Goal: Task Accomplishment & Management: Use online tool/utility

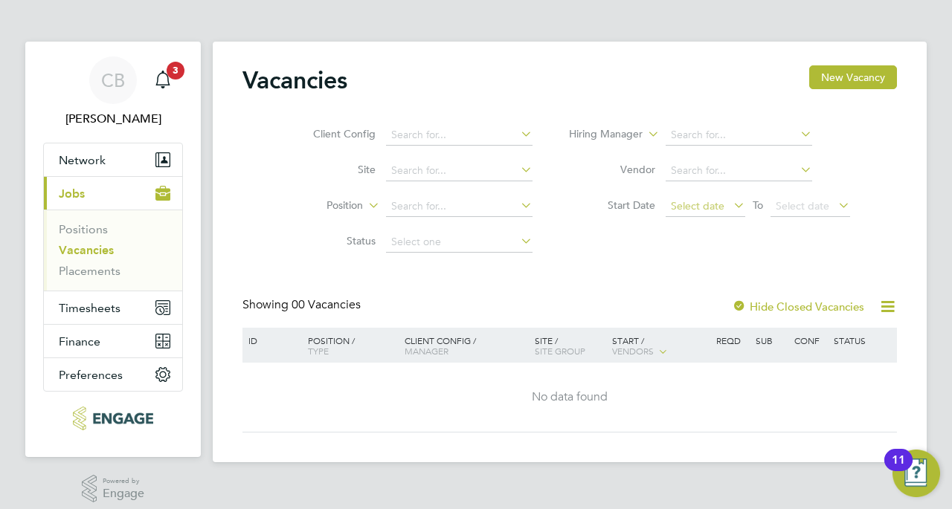
click at [694, 207] on span "Select date" at bounding box center [698, 205] width 54 height 13
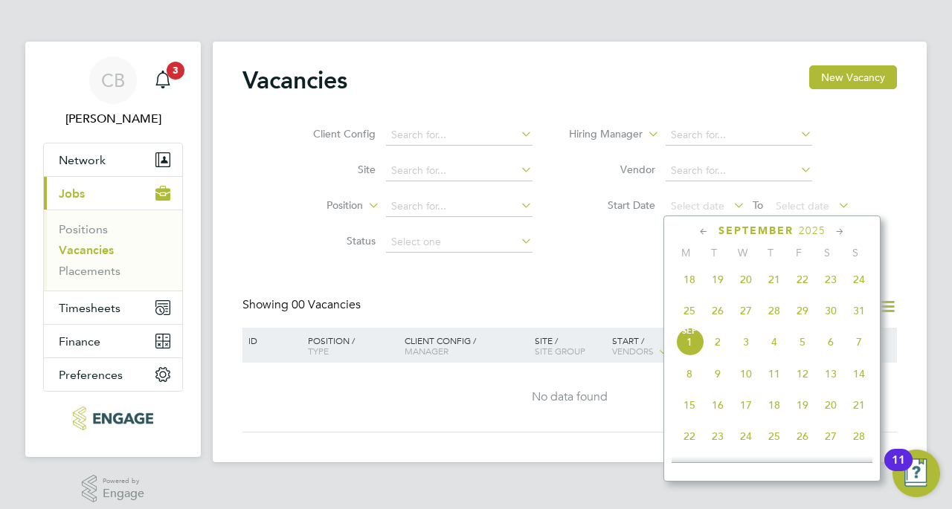
click at [692, 312] on span "25" at bounding box center [689, 311] width 28 height 28
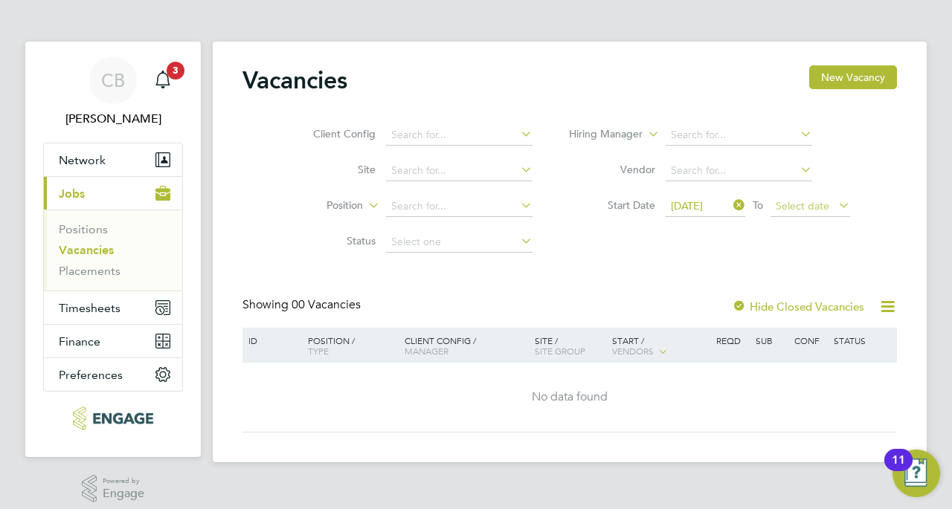
click at [790, 210] on span "Select date" at bounding box center [803, 205] width 54 height 13
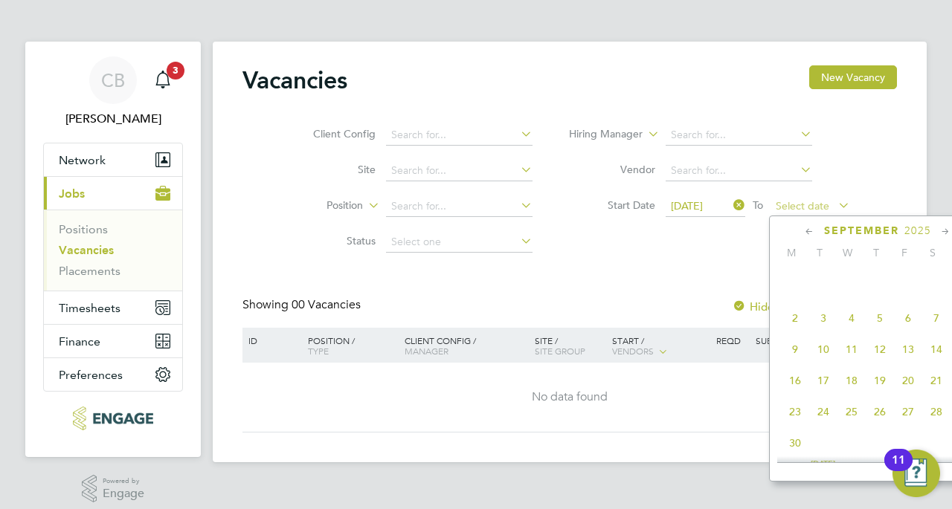
scroll to position [446, 0]
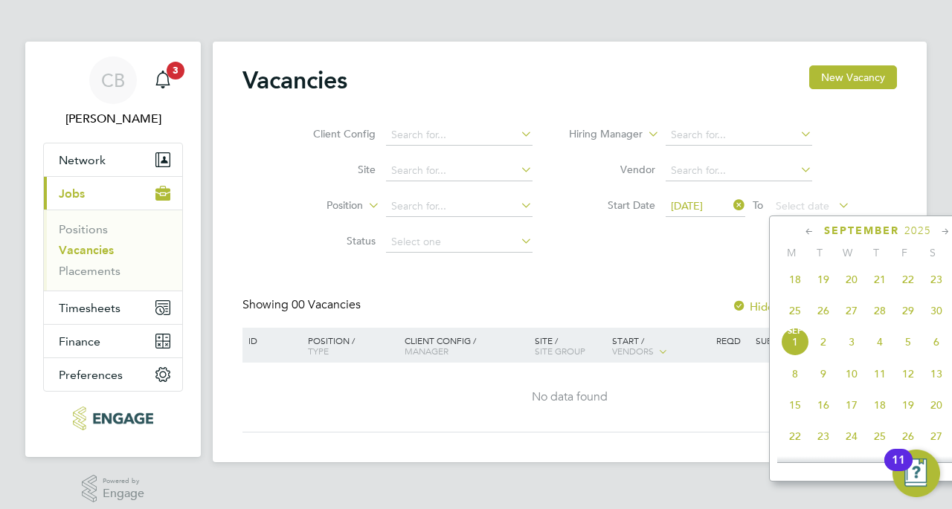
click at [951, 316] on span "31" at bounding box center [964, 311] width 28 height 28
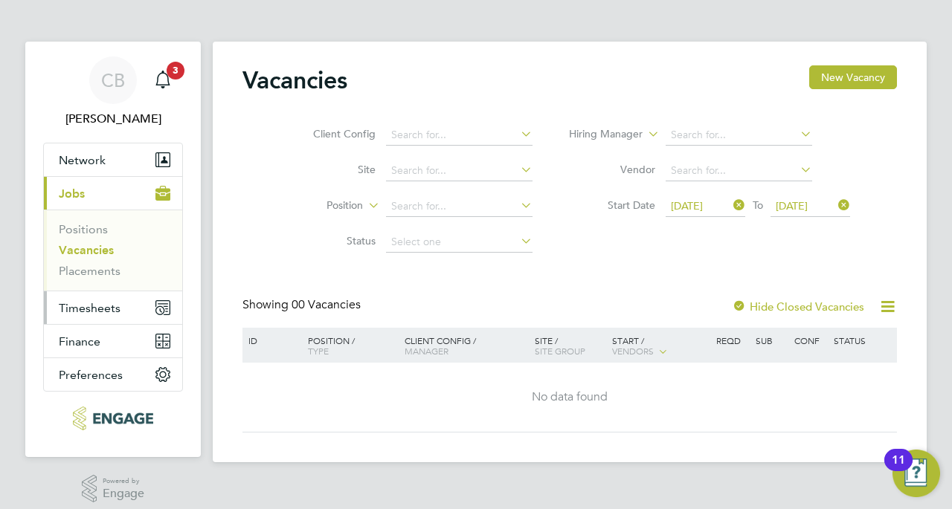
click at [122, 299] on button "Timesheets" at bounding box center [113, 307] width 138 height 33
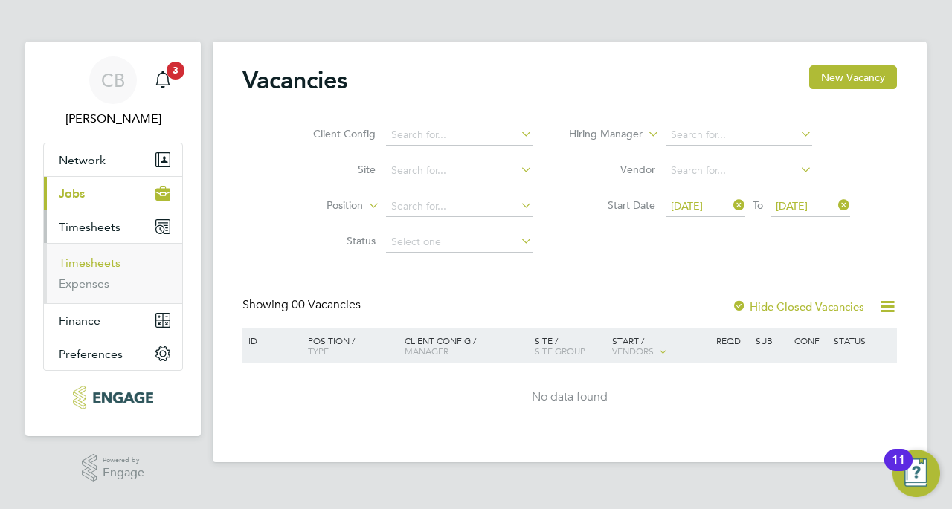
click at [105, 262] on link "Timesheets" at bounding box center [90, 263] width 62 height 14
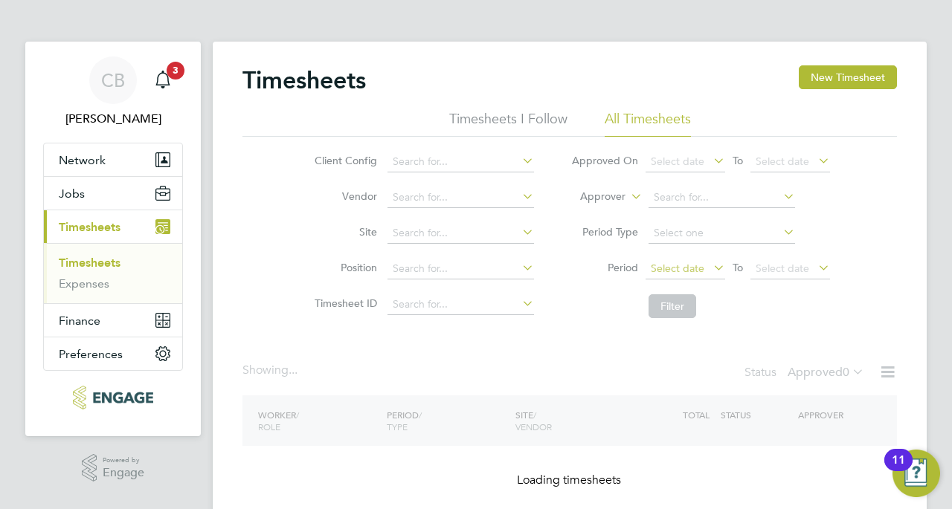
click at [679, 265] on span "Select date" at bounding box center [678, 268] width 54 height 13
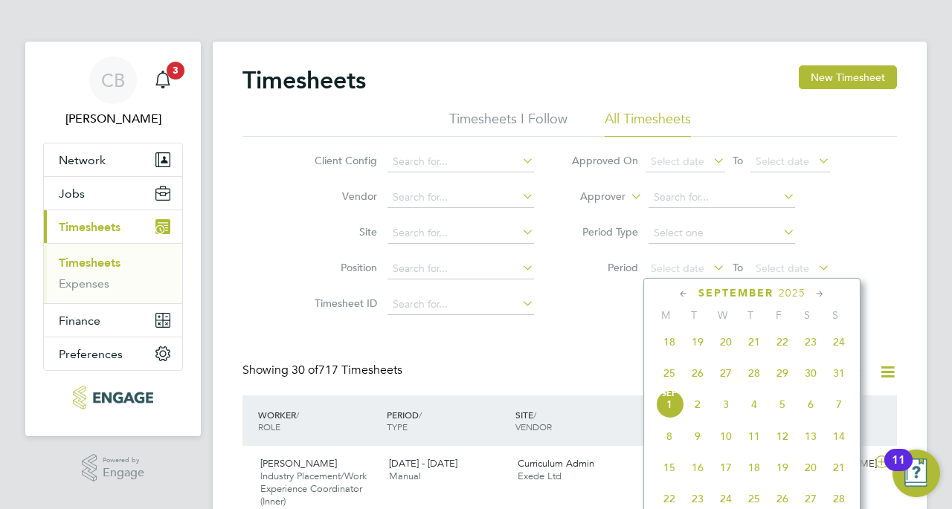
click at [670, 382] on span "25" at bounding box center [669, 373] width 28 height 28
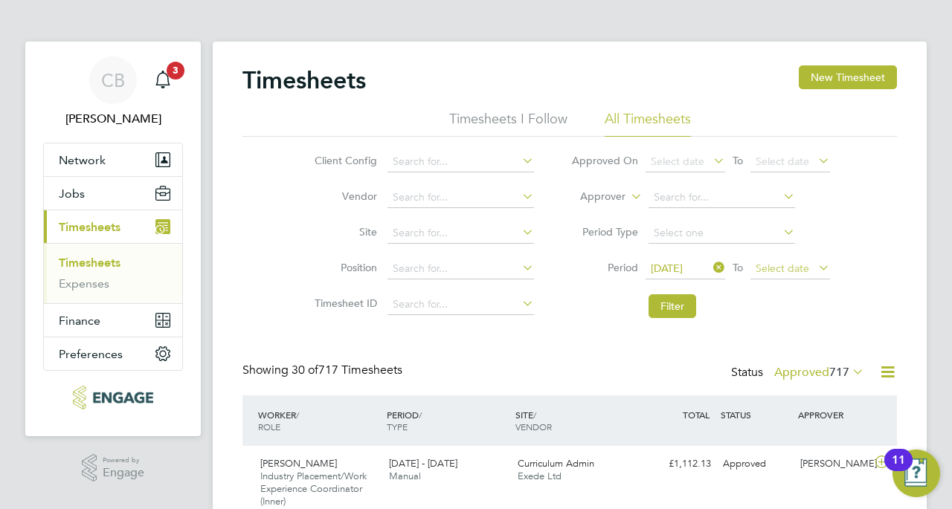
click at [776, 268] on span "Select date" at bounding box center [782, 268] width 54 height 13
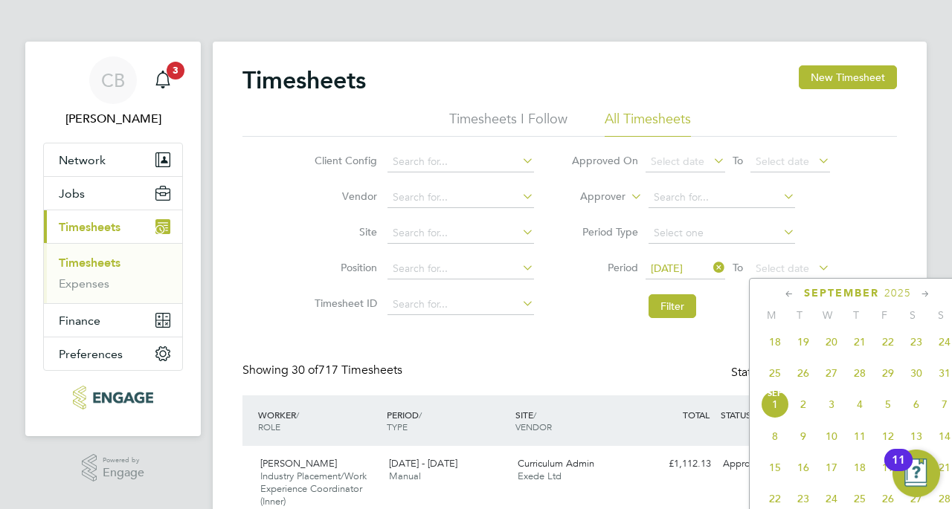
click at [941, 378] on span "31" at bounding box center [944, 373] width 28 height 28
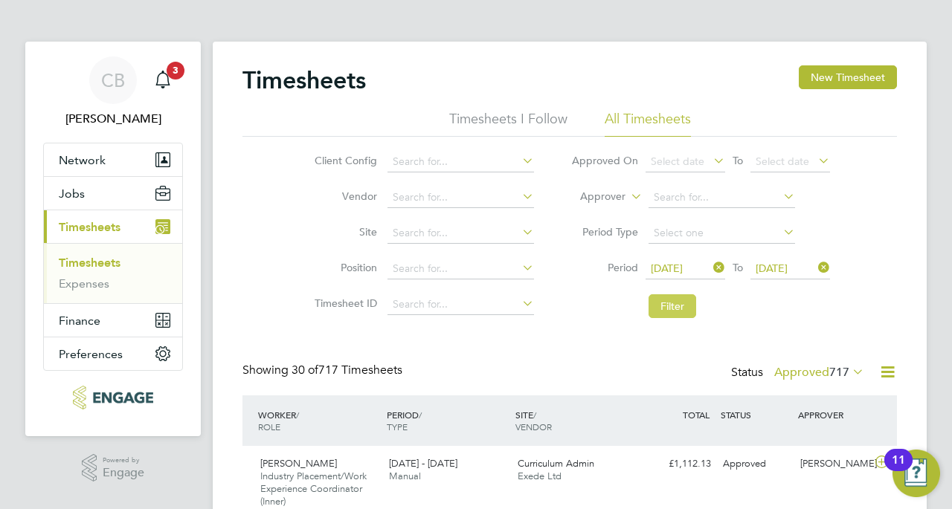
click at [671, 309] on button "Filter" at bounding box center [672, 306] width 48 height 24
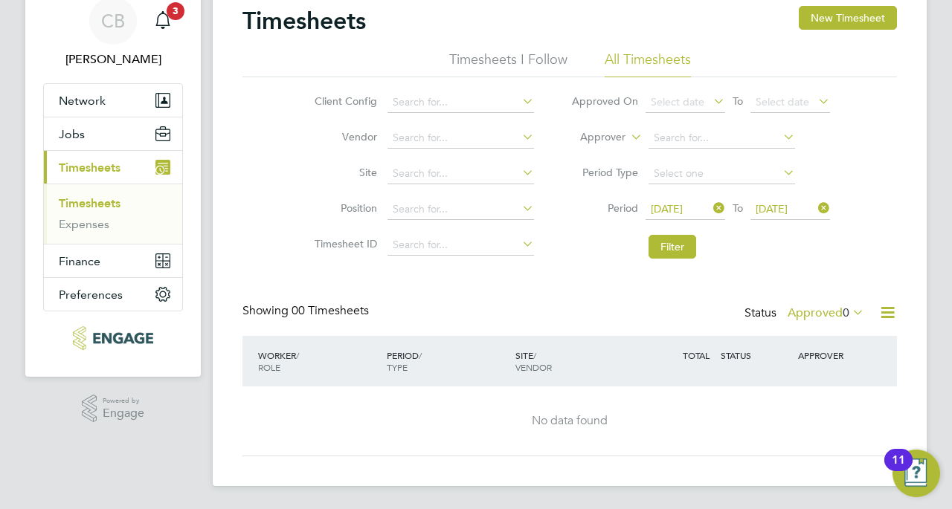
click at [665, 203] on span "[DATE]" at bounding box center [667, 208] width 32 height 13
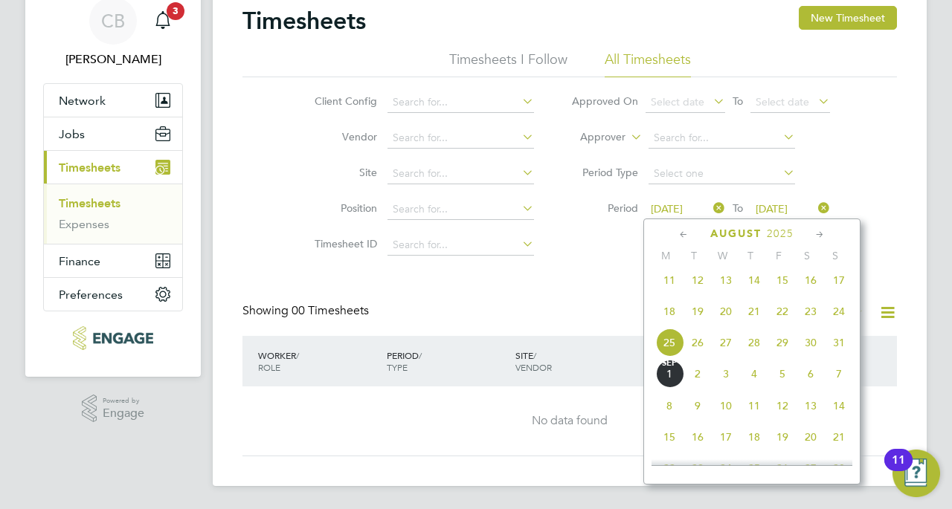
click at [666, 380] on span "[DATE]" at bounding box center [669, 374] width 28 height 28
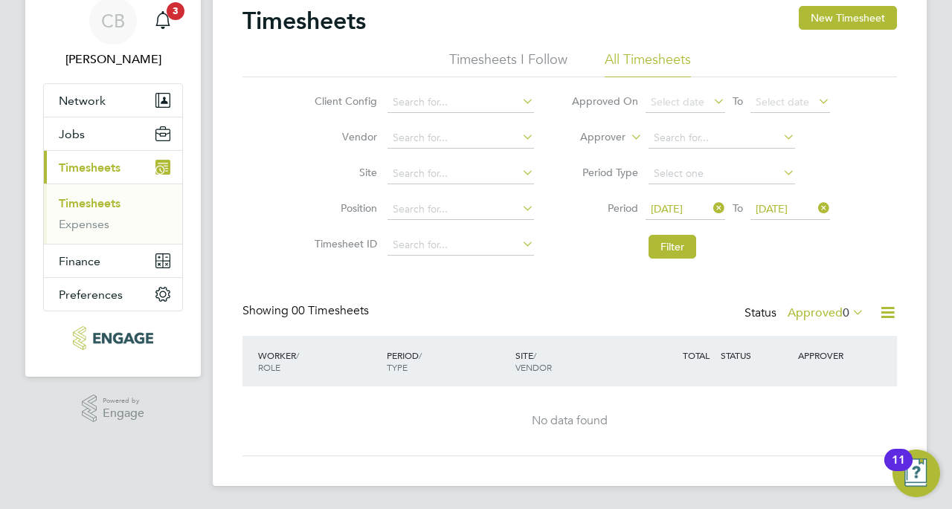
click at [783, 205] on span "[DATE]" at bounding box center [771, 208] width 32 height 13
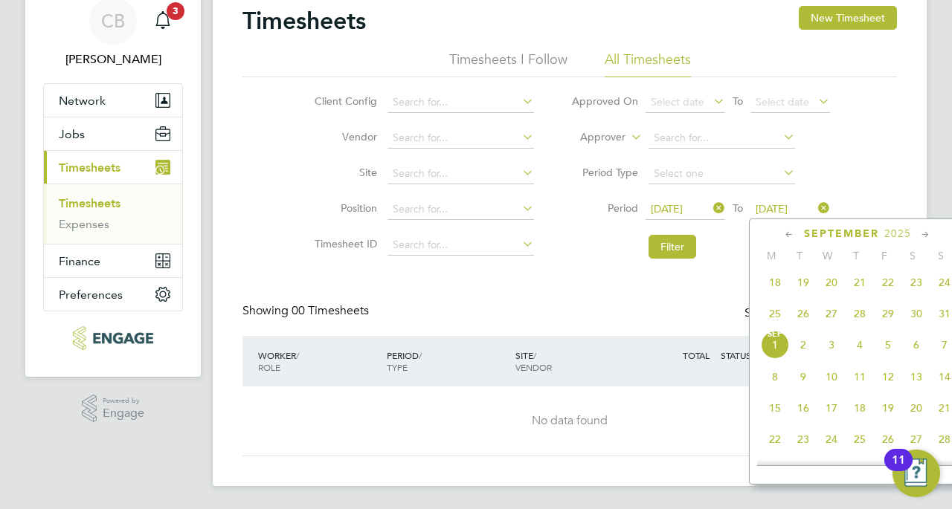
click at [943, 350] on span "7" at bounding box center [944, 345] width 28 height 28
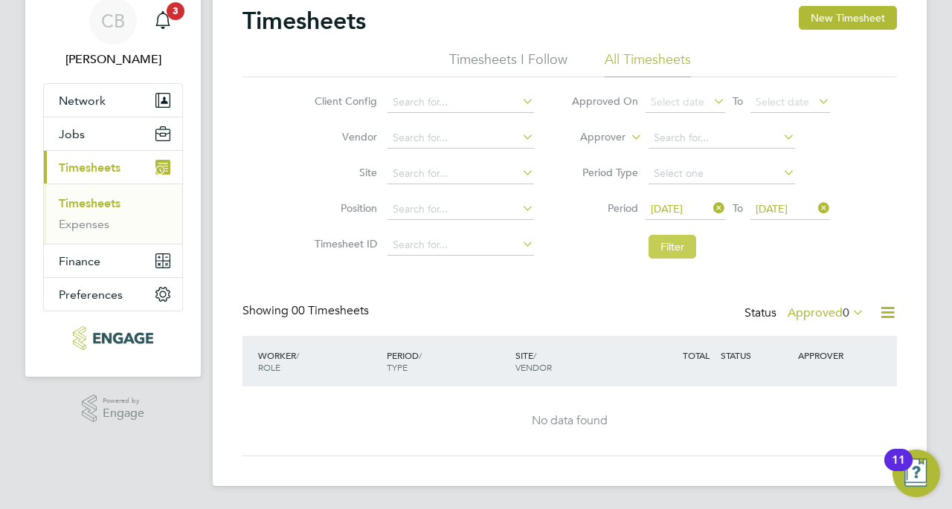
click at [672, 247] on button "Filter" at bounding box center [672, 247] width 48 height 24
click at [710, 205] on icon at bounding box center [710, 208] width 0 height 21
click at [815, 208] on icon at bounding box center [815, 208] width 0 height 21
click at [664, 246] on button "Filter" at bounding box center [672, 247] width 48 height 24
